Goal: Task Accomplishment & Management: Manage account settings

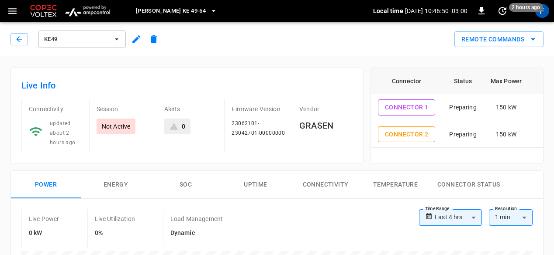
scroll to position [416, 0]
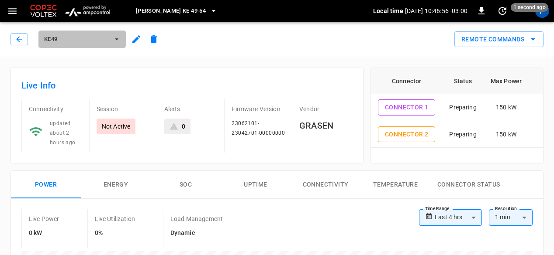
click at [121, 38] on icon "button" at bounding box center [116, 39] width 9 height 9
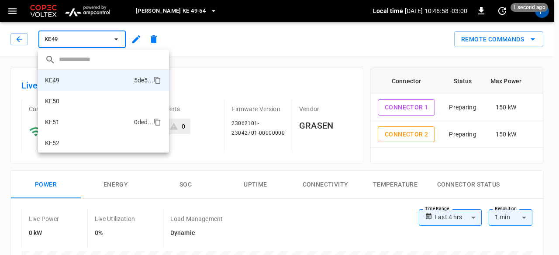
click at [62, 123] on li "KE51 0ded ..." at bounding box center [103, 122] width 131 height 21
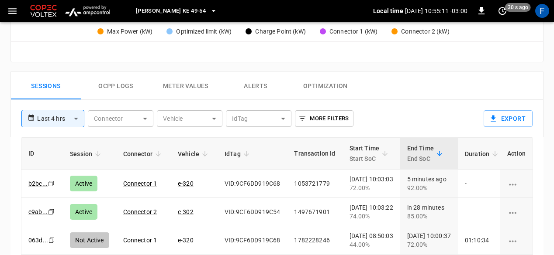
scroll to position [410, 0]
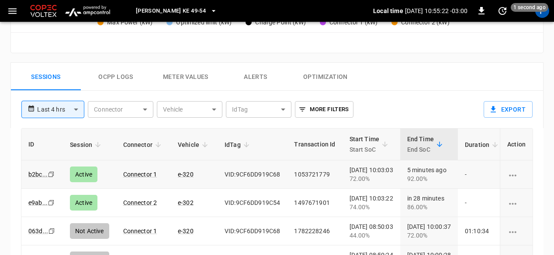
scroll to position [388, 0]
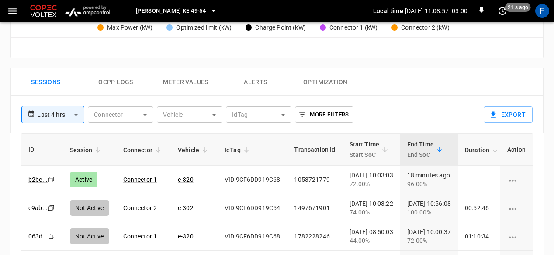
scroll to position [383, 0]
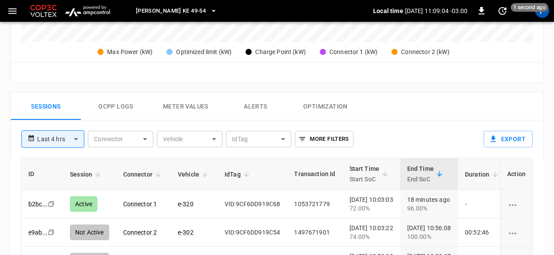
scroll to position [358, 0]
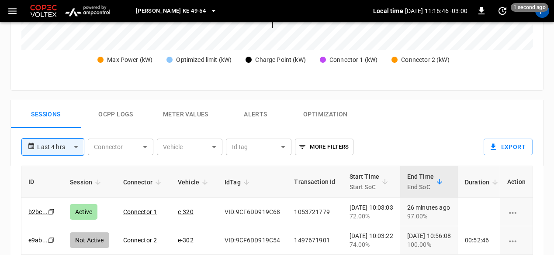
scroll to position [352, 0]
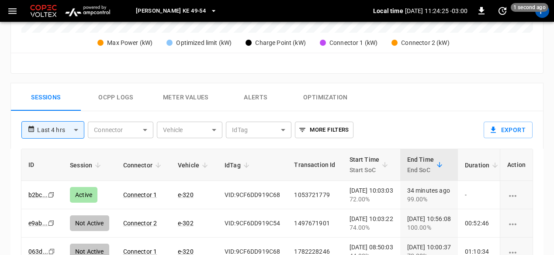
scroll to position [371, 0]
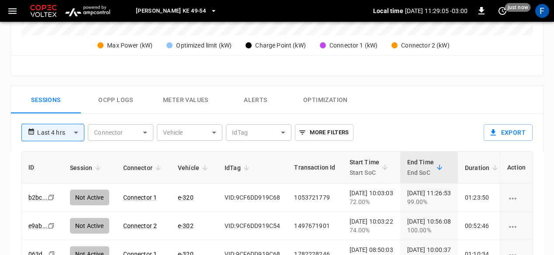
scroll to position [364, 0]
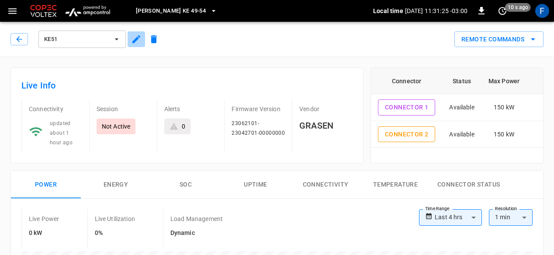
click at [138, 38] on icon "button" at bounding box center [136, 39] width 8 height 8
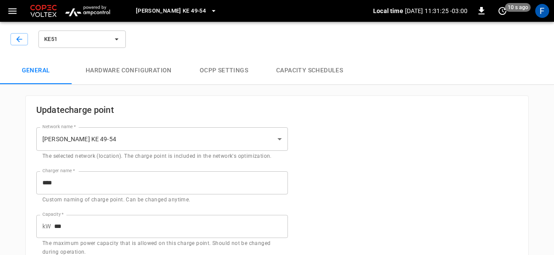
type input "**********"
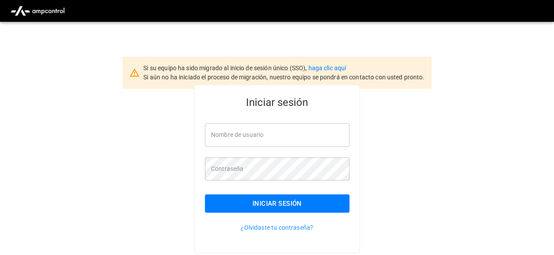
type input "**********"
drag, startPoint x: 199, startPoint y: 210, endPoint x: 235, endPoint y: 207, distance: 35.9
click at [235, 207] on div "Iniciar sesión" at bounding box center [271, 197] width 155 height 32
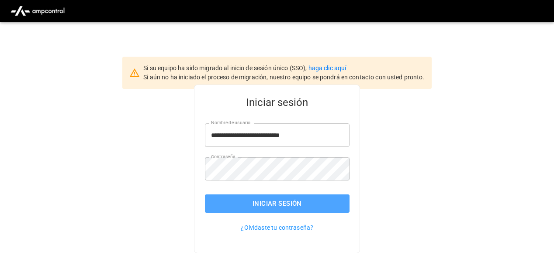
click at [235, 207] on button "Iniciar sesión" at bounding box center [277, 204] width 145 height 18
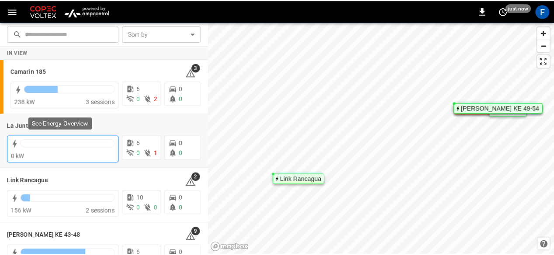
scroll to position [78, 0]
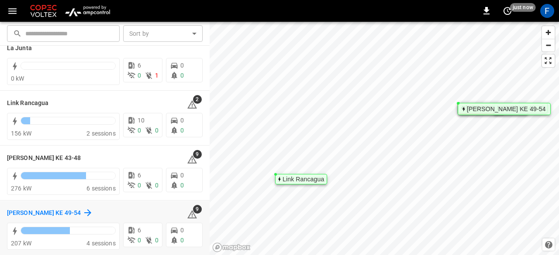
click at [12, 212] on h6 "[PERSON_NAME] KE 49-54" at bounding box center [44, 214] width 74 height 10
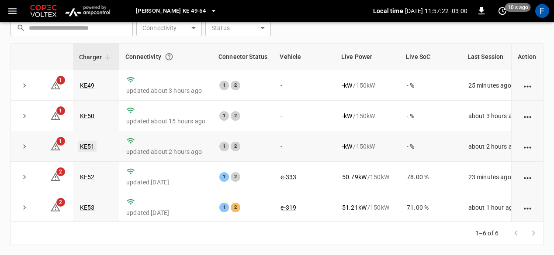
click at [86, 148] on link "KE51" at bounding box center [87, 146] width 18 height 10
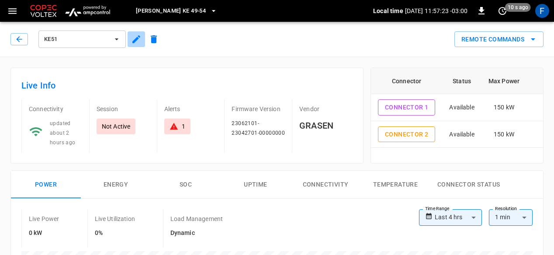
click at [139, 43] on icon "button" at bounding box center [136, 39] width 10 height 10
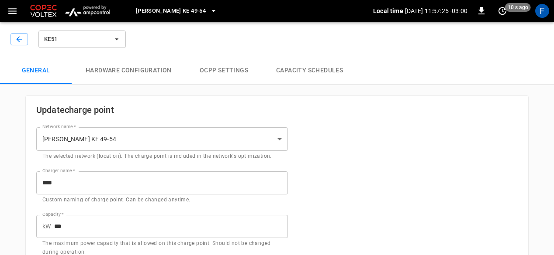
type input "**********"
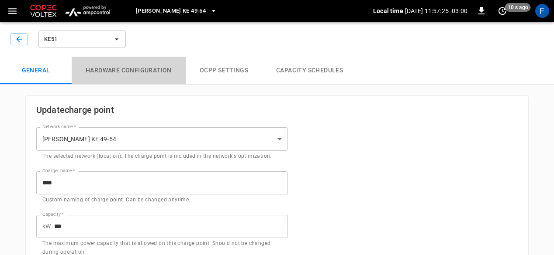
click at [142, 78] on button "Hardware configuration" at bounding box center [129, 71] width 114 height 28
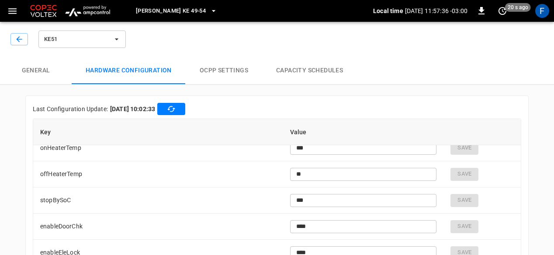
scroll to position [2185, 0]
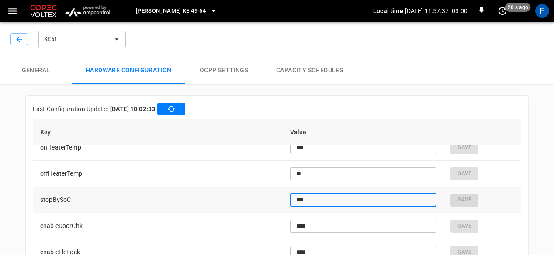
click at [315, 203] on input "***" at bounding box center [363, 200] width 147 height 16
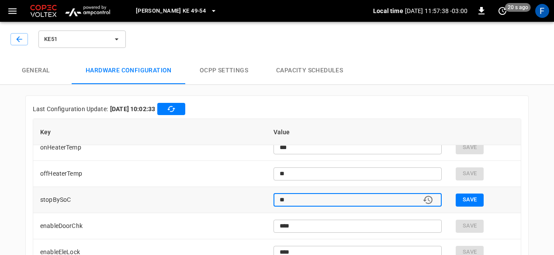
type input "*"
type input "**"
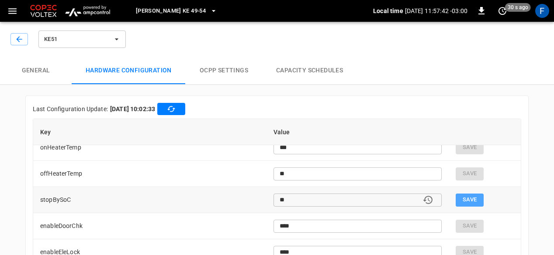
click at [461, 200] on button "Save" at bounding box center [469, 200] width 28 height 13
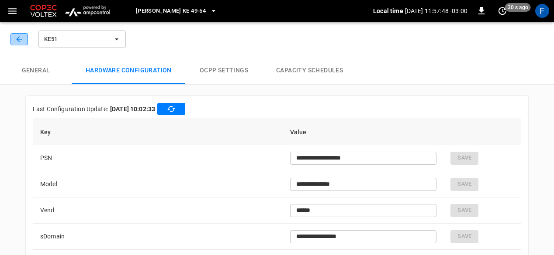
click at [12, 39] on button "button" at bounding box center [18, 39] width 17 height 12
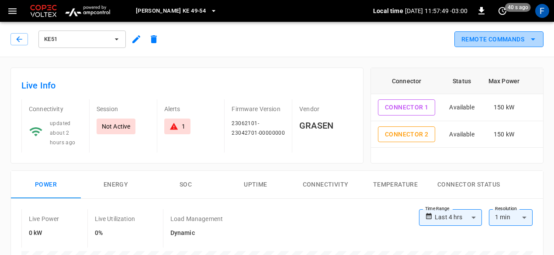
click at [507, 47] on button "Remote Commands" at bounding box center [498, 39] width 89 height 16
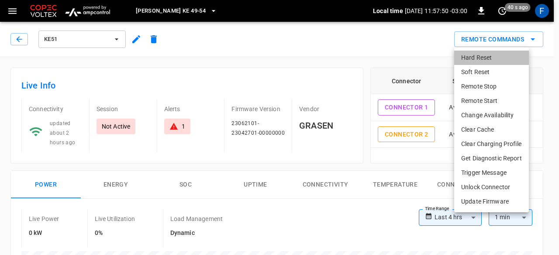
click at [486, 61] on li "Hard Reset" at bounding box center [491, 58] width 75 height 14
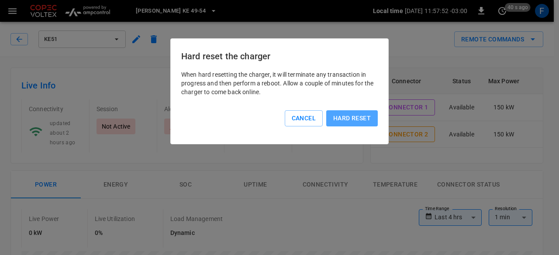
click at [355, 124] on button "Hard reset" at bounding box center [352, 118] width 52 height 16
